Goal: Information Seeking & Learning: Learn about a topic

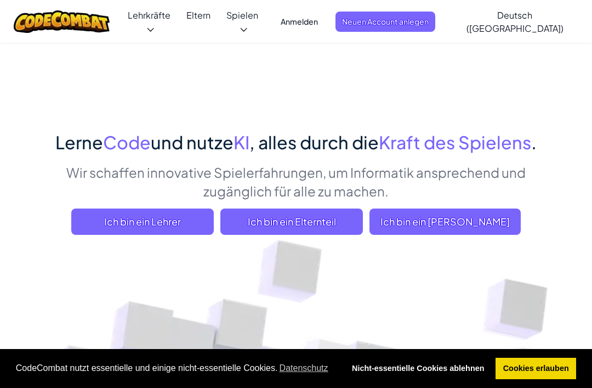
scroll to position [4, 0]
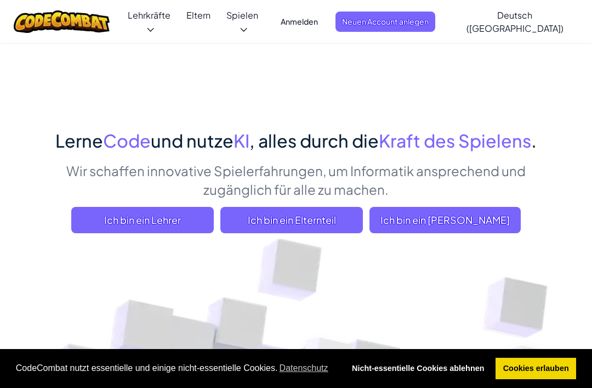
click at [534, 194] on p "Wir schaffen innovative Spielerfahrungen, um Informatik ansprechend und zugängl…" at bounding box center [296, 179] width 516 height 37
click at [495, 224] on span "Ich bin ein [PERSON_NAME]" at bounding box center [445, 220] width 151 height 26
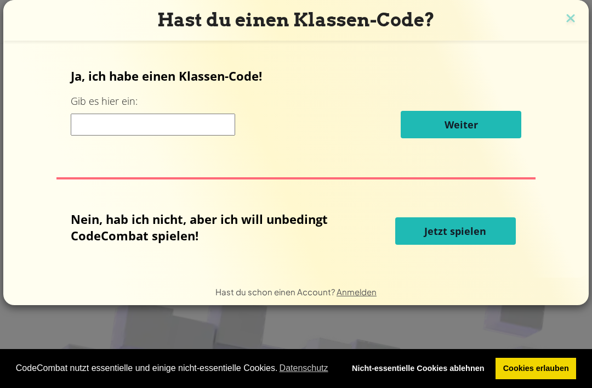
click at [564, 11] on img at bounding box center [571, 19] width 14 height 16
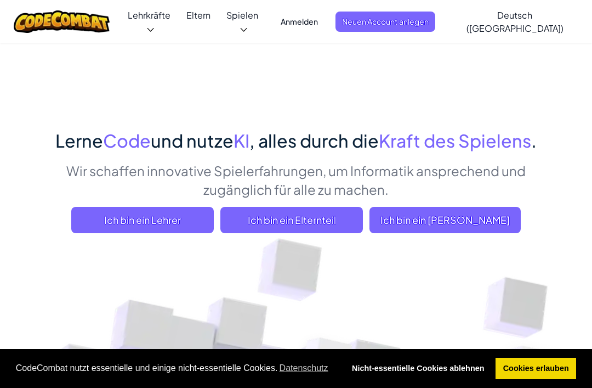
click at [564, 16] on span "Deutsch ([GEOGRAPHIC_DATA])" at bounding box center [515, 21] width 97 height 25
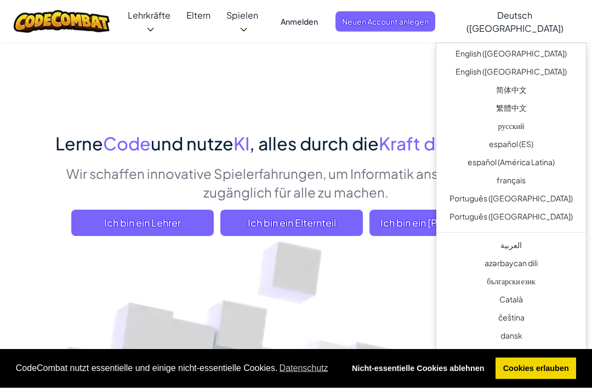
scroll to position [0, 0]
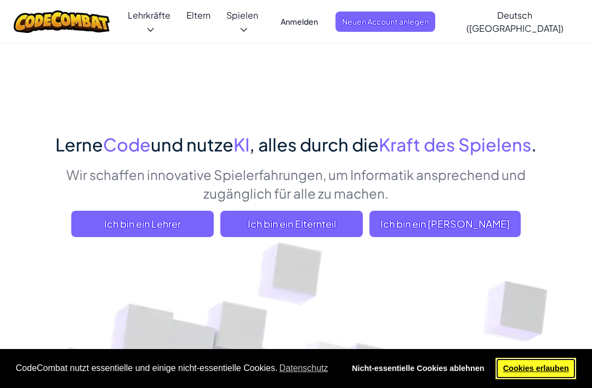
click at [552, 366] on link "Cookies erlauben" at bounding box center [536, 369] width 81 height 22
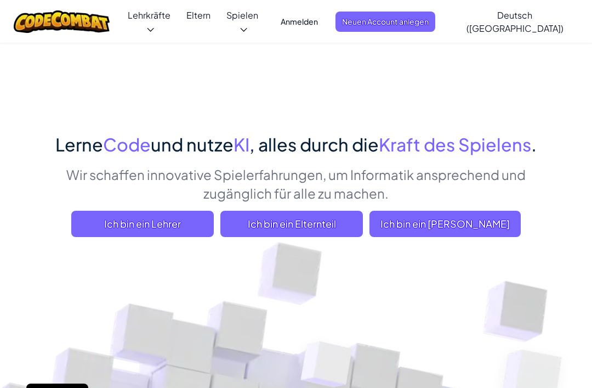
click at [0, 0] on link "CodeCombat Startseite Mit Zugriff auf alle 530 Levels und exklusiven Features w…" at bounding box center [0, 0] width 0 height 0
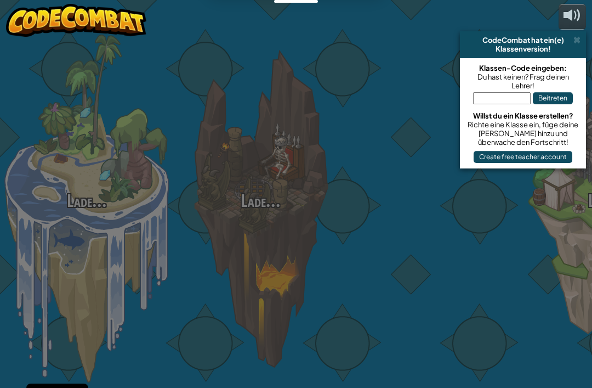
select select "de-DE"
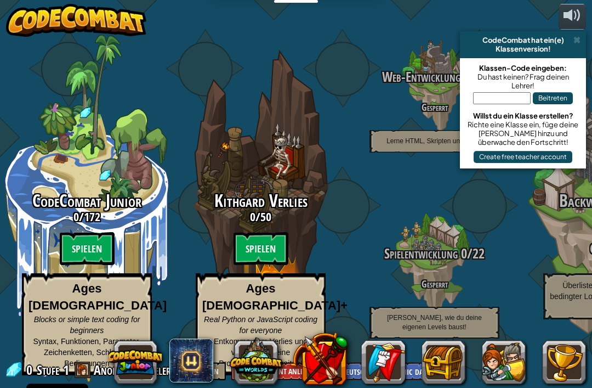
click at [419, 78] on span "Web-Entwicklung" at bounding box center [421, 76] width 78 height 19
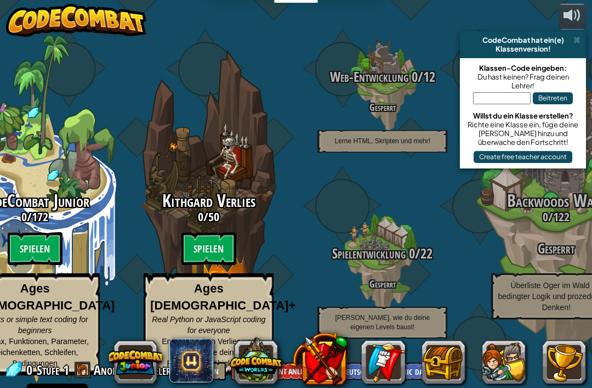
click at [538, 7] on div "CodeCombat Junior 0 / 172 Spielen Ages [DEMOGRAPHIC_DATA] Blocks or simple text…" at bounding box center [270, 194] width 644 height 388
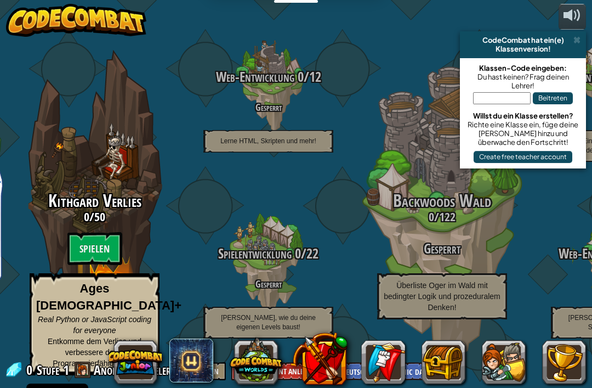
click at [73, 230] on div "Kithgard Verlies 0 / 50 Spielen Ages [DEMOGRAPHIC_DATA]+ Real Python or JavaScr…" at bounding box center [95, 283] width 174 height 184
select select "de-DE"
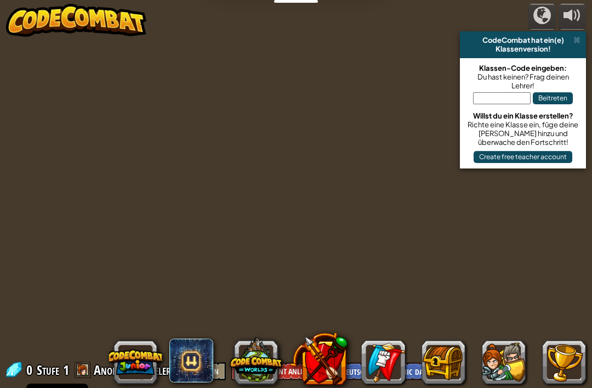
select select "de-DE"
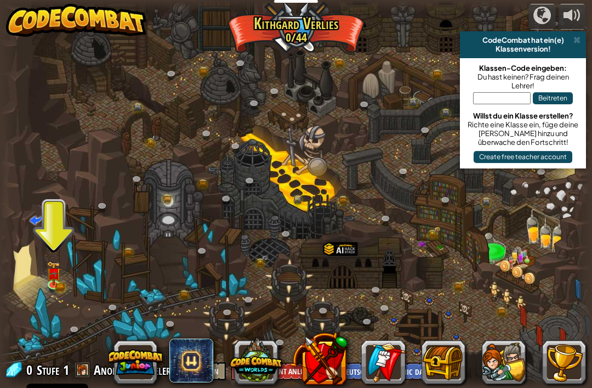
click at [570, 38] on div "CodeCombat hat ein(e)" at bounding box center [523, 40] width 117 height 9
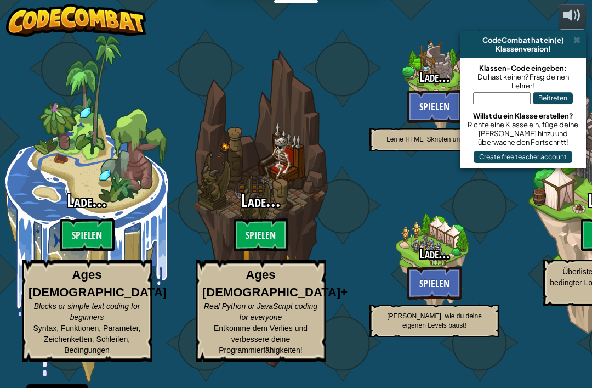
select select "de-DE"
